Goal: Information Seeking & Learning: Learn about a topic

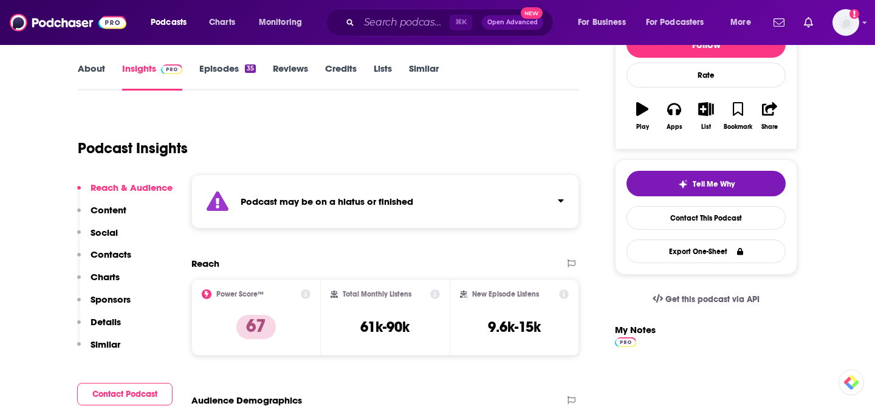
scroll to position [180, 0]
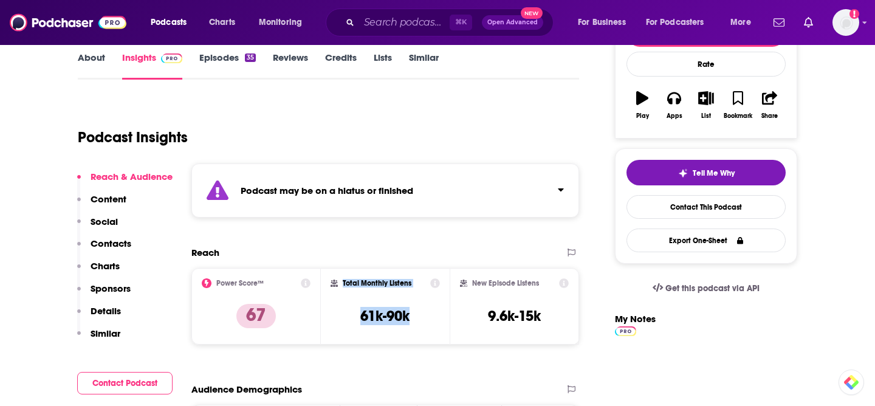
drag, startPoint x: 410, startPoint y: 316, endPoint x: 342, endPoint y: 280, distance: 77.5
click at [342, 280] on div "Total Monthly Listens 61k-90k" at bounding box center [386, 306] width 110 height 56
copy div "Total Monthly Listens 61k-90k"
click at [338, 119] on div "Podcast Insights" at bounding box center [324, 130] width 492 height 62
click at [222, 59] on link "Episodes 35" at bounding box center [227, 66] width 57 height 28
